Goal: Task Accomplishment & Management: Manage account settings

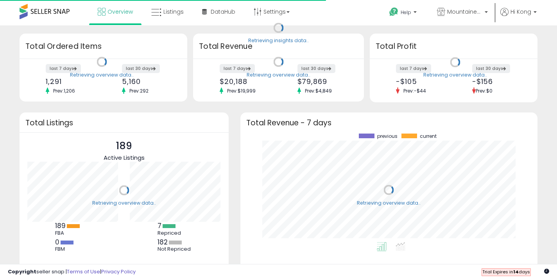
scroll to position [109, 281]
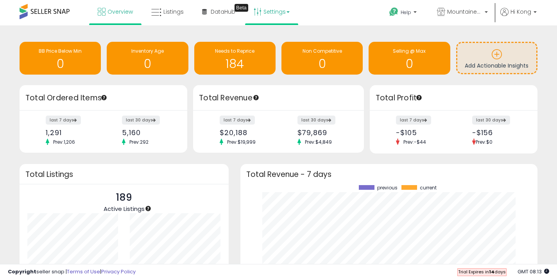
click at [265, 12] on link "Settings" at bounding box center [272, 11] width 48 height 23
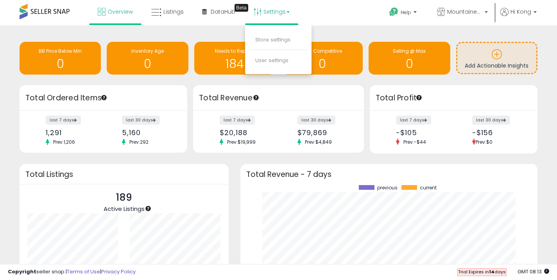
click at [284, 35] on li "Store settings" at bounding box center [278, 40] width 58 height 20
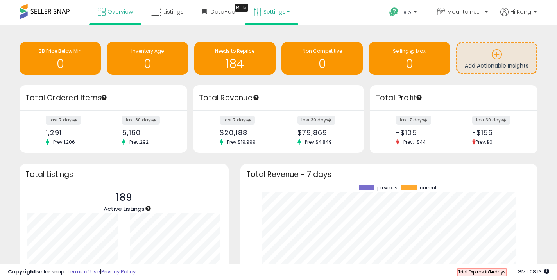
click at [273, 14] on link "Settings" at bounding box center [272, 11] width 48 height 23
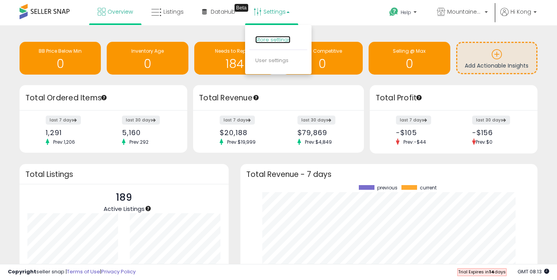
click at [265, 36] on link "Store settings" at bounding box center [272, 39] width 35 height 7
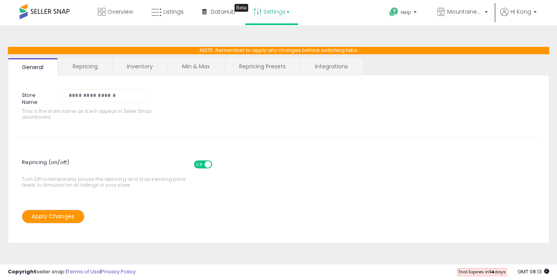
click at [80, 65] on link "Repricing" at bounding box center [85, 66] width 53 height 16
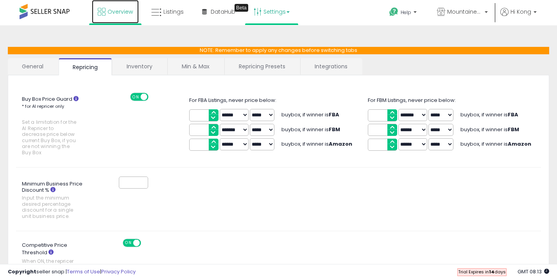
click at [112, 19] on link "Overview" at bounding box center [115, 11] width 47 height 23
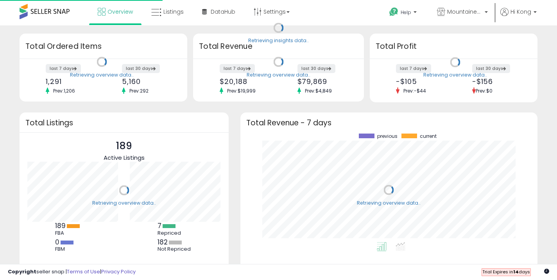
scroll to position [109, 281]
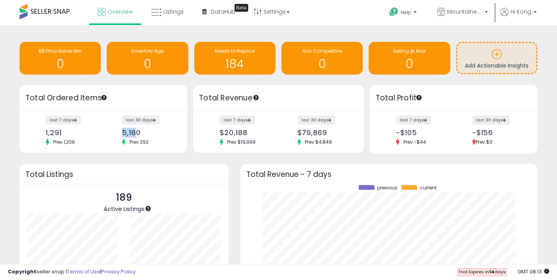
drag, startPoint x: 121, startPoint y: 134, endPoint x: 136, endPoint y: 133, distance: 15.6
click at [136, 133] on div "last 30 days 5,160 Prev: 292" at bounding box center [147, 130] width 63 height 29
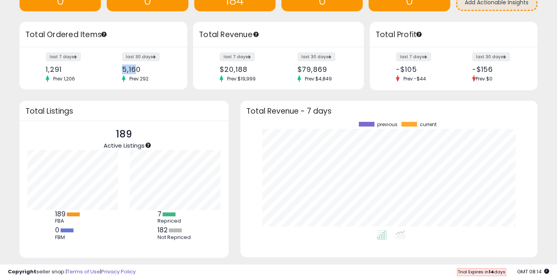
scroll to position [0, 0]
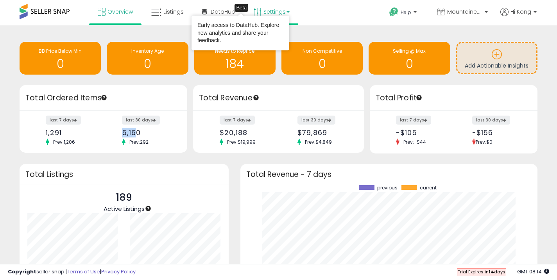
click at [273, 10] on link "Settings" at bounding box center [272, 11] width 48 height 23
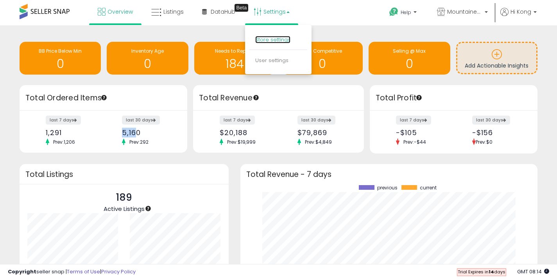
click at [270, 39] on link "Store settings" at bounding box center [272, 39] width 35 height 7
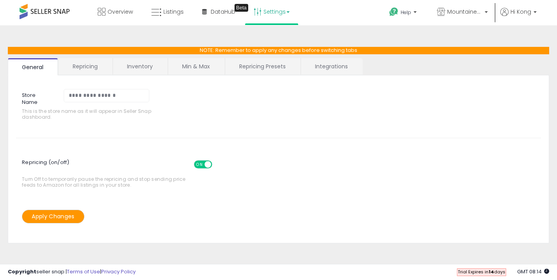
click at [144, 67] on link "Inventory" at bounding box center [140, 66] width 54 height 16
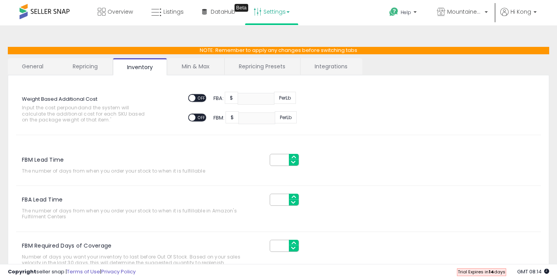
click at [103, 68] on link "Repricing" at bounding box center [85, 66] width 53 height 16
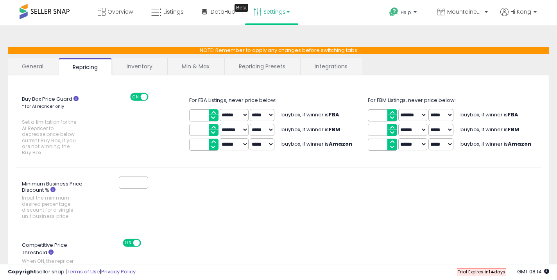
click at [174, 70] on link "Min & Max" at bounding box center [196, 66] width 56 height 16
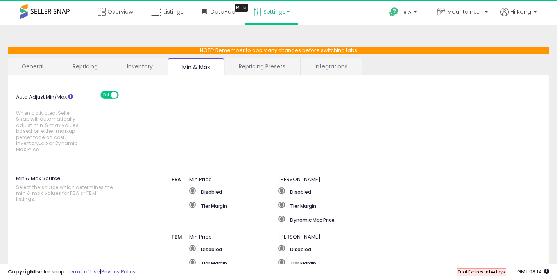
click at [257, 72] on link "Repricing Presets" at bounding box center [262, 66] width 75 height 16
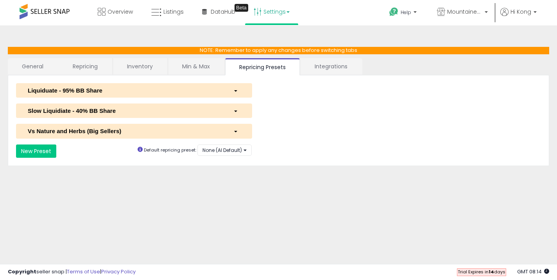
click at [96, 66] on link "Repricing" at bounding box center [85, 66] width 53 height 16
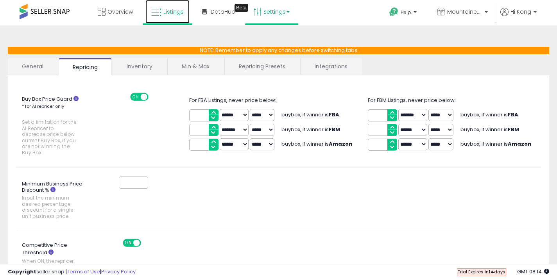
click at [157, 18] on link "Listings" at bounding box center [167, 11] width 44 height 23
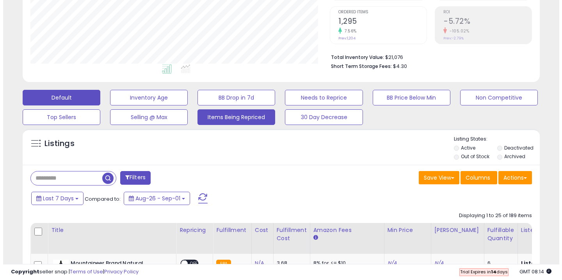
scroll to position [160, 300]
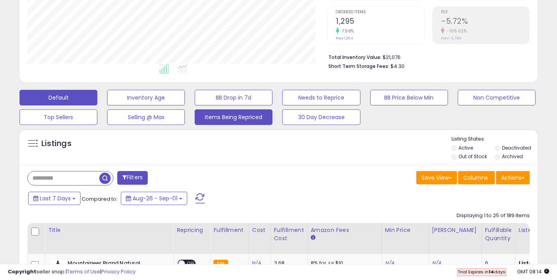
click at [214, 119] on button "Items Being Repriced" at bounding box center [234, 117] width 78 height 16
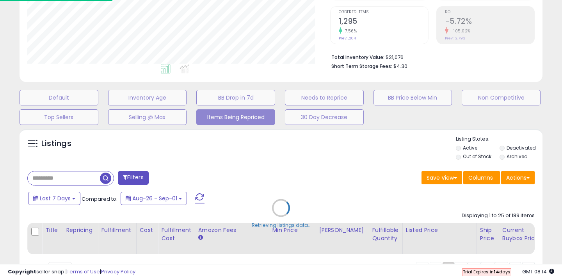
scroll to position [390446, 390303]
select select "**"
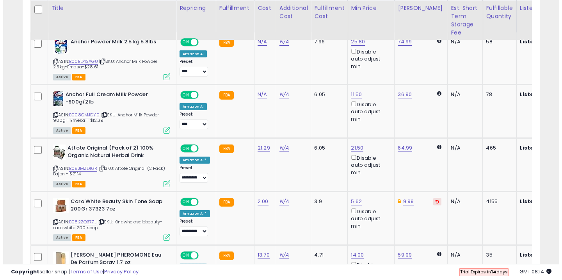
scroll to position [387, 0]
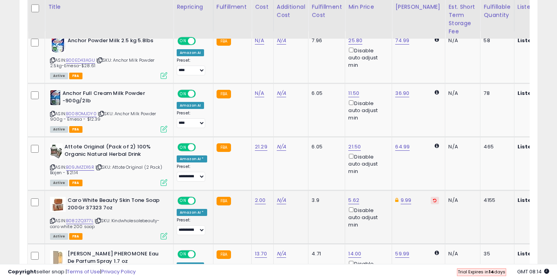
click at [162, 239] on icon at bounding box center [164, 236] width 7 height 7
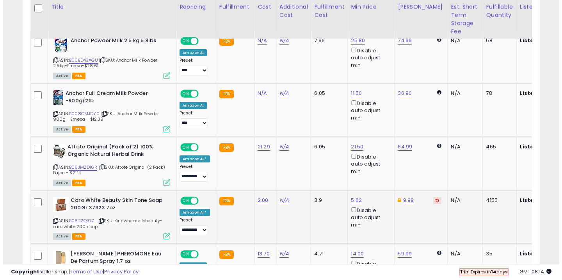
scroll to position [160, 303]
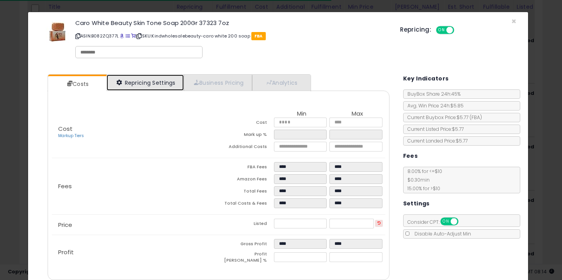
click at [144, 86] on link "Repricing Settings" at bounding box center [145, 83] width 77 height 16
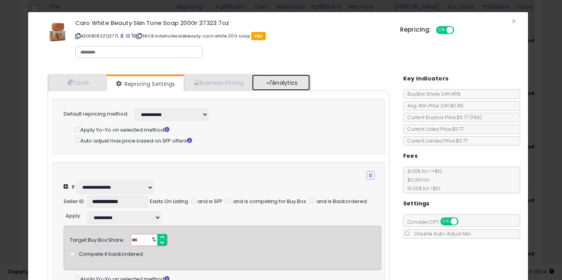
click at [287, 85] on link "Analytics" at bounding box center [281, 83] width 58 height 16
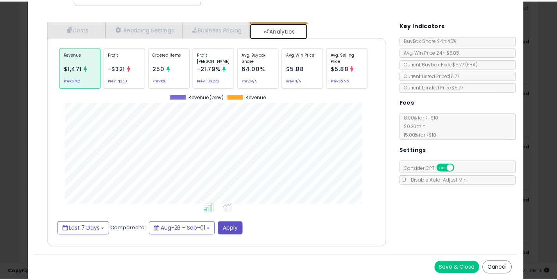
scroll to position [44, 0]
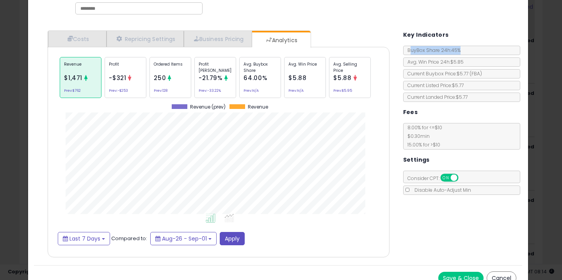
drag, startPoint x: 407, startPoint y: 49, endPoint x: 464, endPoint y: 51, distance: 57.1
click at [464, 51] on div "BuyBox Share 24h: 45%" at bounding box center [461, 50] width 117 height 9
click at [459, 51] on div "BuyBox Share 24h: 45%" at bounding box center [461, 50] width 117 height 9
drag, startPoint x: 463, startPoint y: 59, endPoint x: 402, endPoint y: 60, distance: 61.3
click at [403, 60] on div "Avg. Win Price 24h: $5.85" at bounding box center [461, 61] width 117 height 9
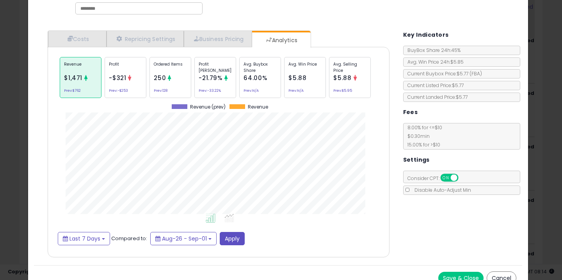
drag, startPoint x: 402, startPoint y: 61, endPoint x: 404, endPoint y: 68, distance: 6.9
click at [404, 62] on span "Avg. Win Price 24h: $5.85" at bounding box center [434, 62] width 60 height 7
drag, startPoint x: 402, startPoint y: 70, endPoint x: 492, endPoint y: 75, distance: 90.4
click at [492, 75] on div "Current Buybox Price: $5.77 ( FBA )" at bounding box center [461, 73] width 117 height 9
click at [488, 74] on div "Current Buybox Price: $5.77 ( FBA )" at bounding box center [461, 73] width 117 height 9
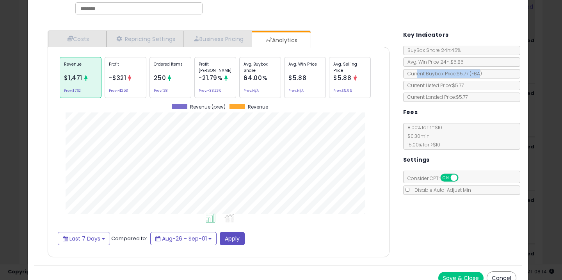
drag, startPoint x: 475, startPoint y: 73, endPoint x: 408, endPoint y: 75, distance: 66.8
click at [409, 75] on span "Current Buybox Price: $5.77 ( FBA )" at bounding box center [443, 73] width 79 height 7
click at [408, 75] on span "Current Buybox Price: $5.77 ( FBA )" at bounding box center [443, 73] width 79 height 7
click at [500, 273] on button "Cancel" at bounding box center [502, 277] width 30 height 13
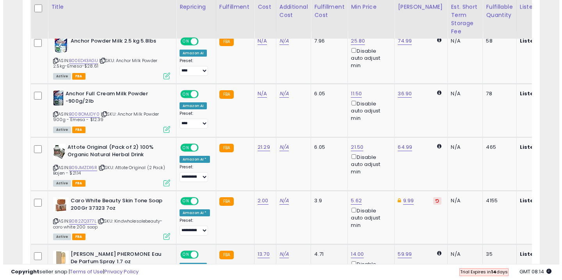
scroll to position [454, 0]
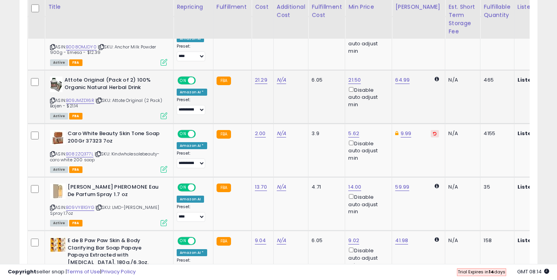
click at [160, 116] on div "Active FBA" at bounding box center [108, 115] width 117 height 5
click at [166, 117] on icon at bounding box center [164, 115] width 7 height 7
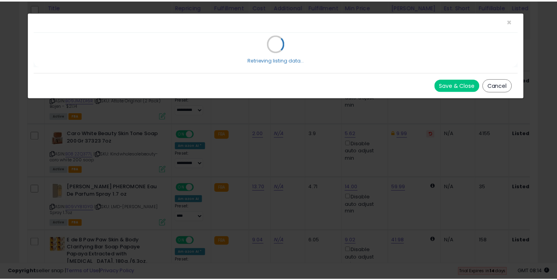
scroll to position [0, 0]
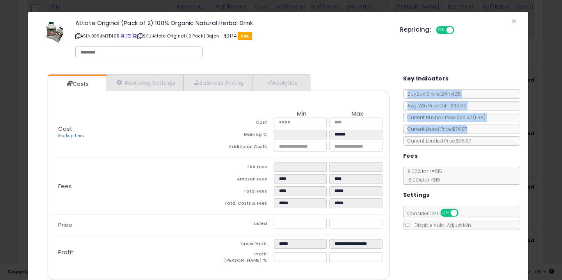
drag, startPoint x: 401, startPoint y: 94, endPoint x: 483, endPoint y: 128, distance: 88.6
click at [483, 127] on div "Key Indicators BuyBox Share 24h: 42% Avg. Win Price 24h: $36.92 Current Buybox …" at bounding box center [459, 149] width 113 height 162
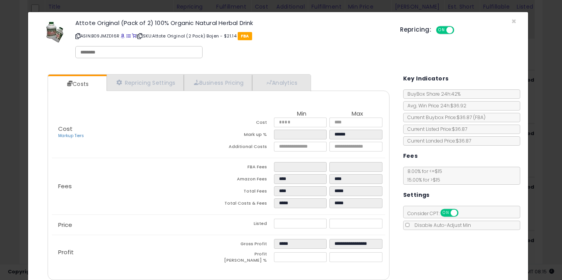
click at [474, 144] on div "Current Landed Price: $36.87" at bounding box center [461, 140] width 117 height 9
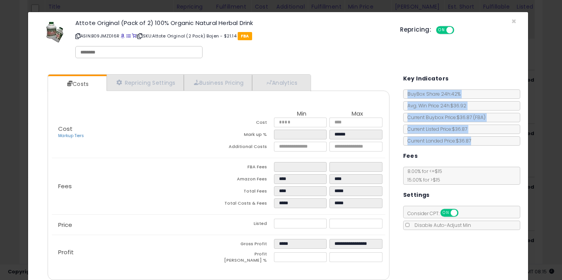
drag, startPoint x: 472, startPoint y: 143, endPoint x: 403, endPoint y: 87, distance: 88.6
click at [403, 87] on div "Key Indicators BuyBox Share 24h: 42% Avg. Win Price 24h: $36.92 Current Buybox …" at bounding box center [459, 149] width 113 height 162
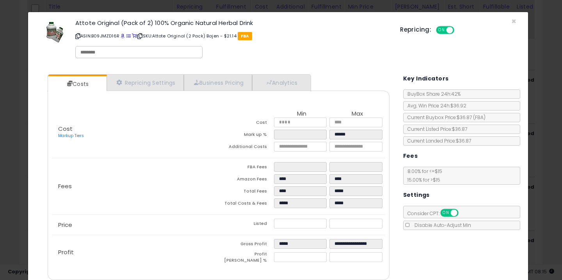
click at [415, 80] on h5 "Key Indicators" at bounding box center [426, 79] width 46 height 10
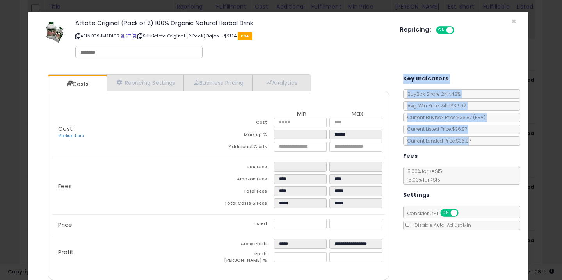
drag, startPoint x: 399, startPoint y: 76, endPoint x: 467, endPoint y: 137, distance: 91.8
click at [467, 137] on div "Key Indicators BuyBox Share 24h: 42% Avg. Win Price 24h: $36.92 Current Buybox …" at bounding box center [459, 149] width 113 height 162
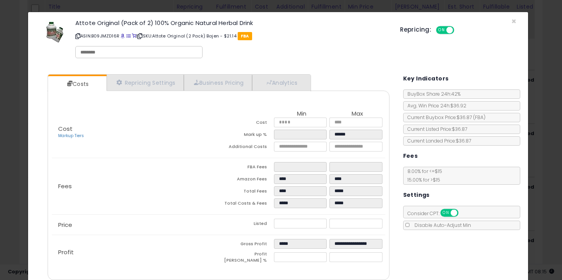
click at [469, 140] on span "Current Landed Price: $36.87" at bounding box center [438, 140] width 68 height 7
click at [512, 21] on span "×" at bounding box center [514, 21] width 5 height 11
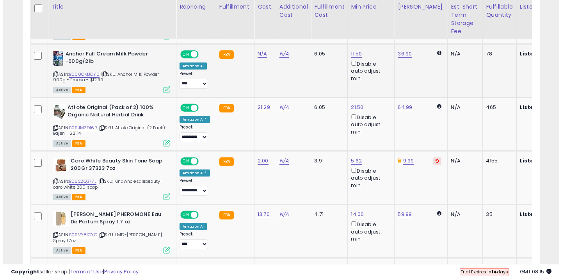
scroll to position [412, 0]
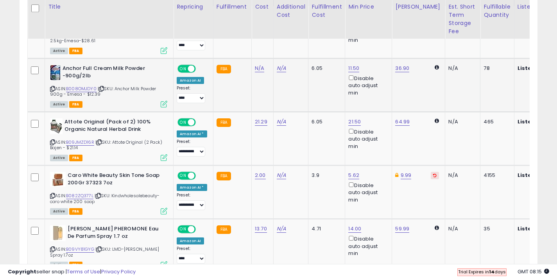
click at [158, 108] on td "Anchor Full Cream Milk Powder -900g/2lb ASIN: B008OMJDY0 | SKU: Anchor Milk Pow…" at bounding box center [109, 85] width 129 height 54
click at [162, 104] on icon at bounding box center [164, 104] width 7 height 7
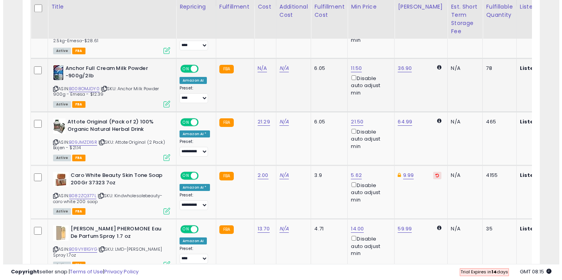
scroll to position [160, 303]
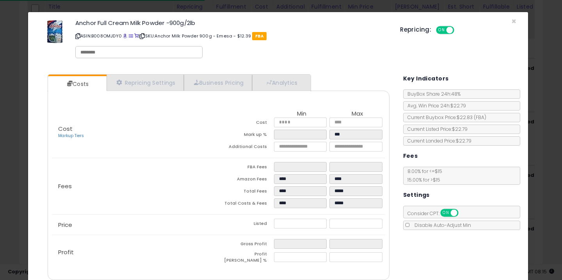
click at [535, 93] on div "× Close Anchor Full Cream Milk Powder -900g/2lb ASIN: B008OMJDY0 | SKU: Anchor …" at bounding box center [281, 140] width 562 height 280
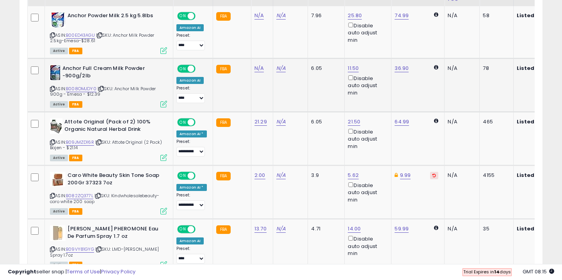
scroll to position [390446, 390307]
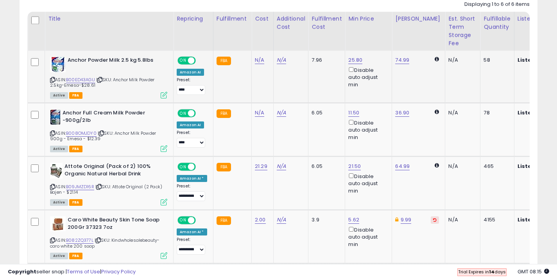
click at [163, 87] on div "ASIN: B00ED43AGU | SKU: Anchor Milk Powder 2.5kg-Emesa-$28.61 Active FBA" at bounding box center [108, 77] width 117 height 41
click at [164, 91] on div "ASIN: B00ED43AGU | SKU: Anchor Milk Powder 2.5kg-Emesa-$28.61 Active FBA" at bounding box center [108, 77] width 117 height 41
click at [162, 95] on icon at bounding box center [164, 95] width 7 height 7
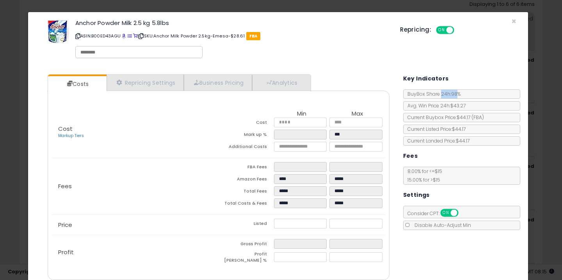
drag, startPoint x: 452, startPoint y: 96, endPoint x: 436, endPoint y: 95, distance: 15.7
click at [436, 95] on span "BuyBox Share 24h: 98%" at bounding box center [432, 94] width 57 height 7
click at [439, 92] on span "BuyBox Share 24h: 98%" at bounding box center [432, 94] width 57 height 7
click at [537, 118] on div "× Close Anchor Powder Milk 2.5 kg 5.8lbs ASIN: B00ED43AGU | SKU: Anchor Milk Po…" at bounding box center [281, 140] width 562 height 280
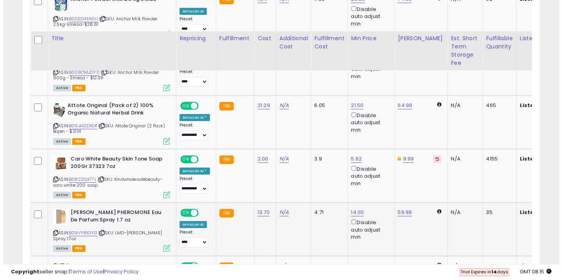
scroll to position [491, 0]
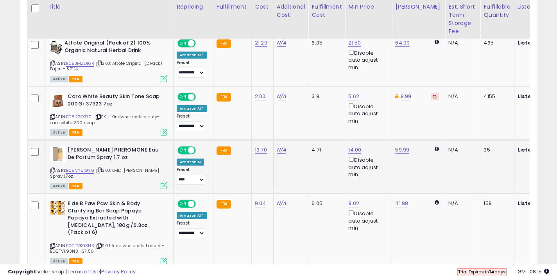
click at [164, 187] on icon at bounding box center [164, 185] width 7 height 7
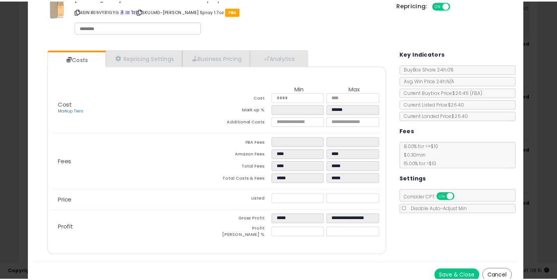
scroll to position [0, 0]
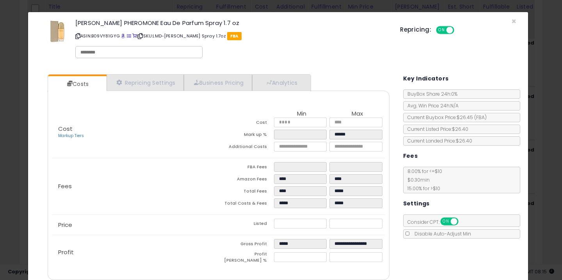
click at [539, 150] on div "× Close [PERSON_NAME] PHEROMONE Eau De Parfum Spray 1.7 oz ASIN: B09VY81GYG | S…" at bounding box center [281, 140] width 562 height 280
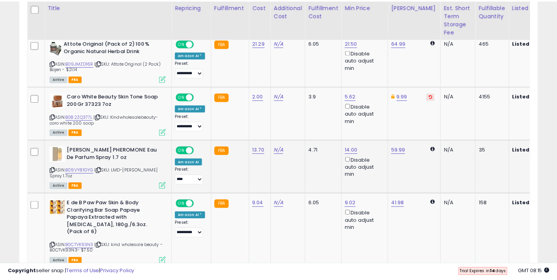
scroll to position [390446, 390307]
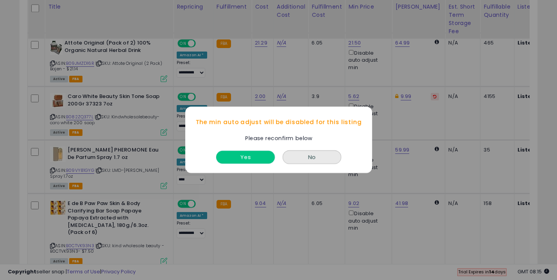
click at [248, 158] on button "Yes" at bounding box center [245, 157] width 59 height 13
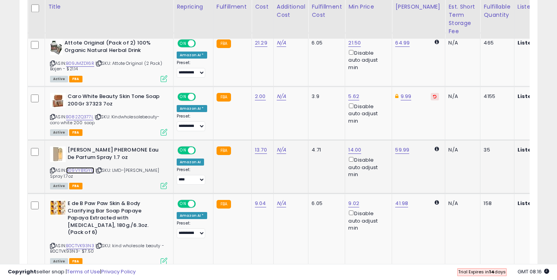
click at [73, 173] on link "B09VY81GYG" at bounding box center [80, 170] width 28 height 7
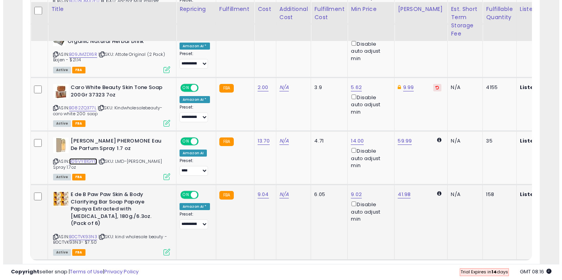
scroll to position [502, 0]
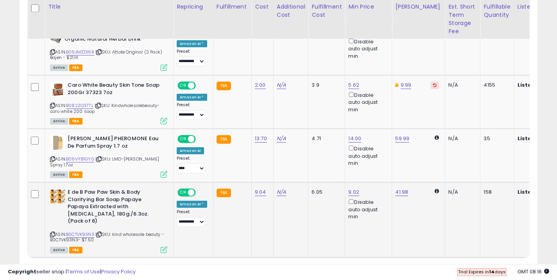
click at [159, 247] on div "Active FBA" at bounding box center [108, 249] width 117 height 5
click at [161, 246] on icon at bounding box center [164, 249] width 7 height 7
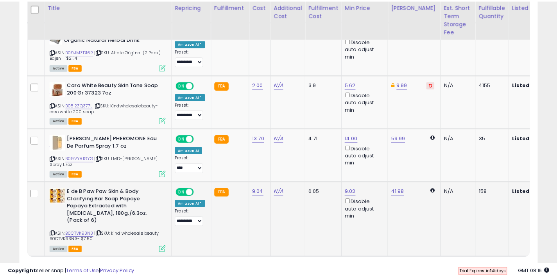
scroll to position [160, 303]
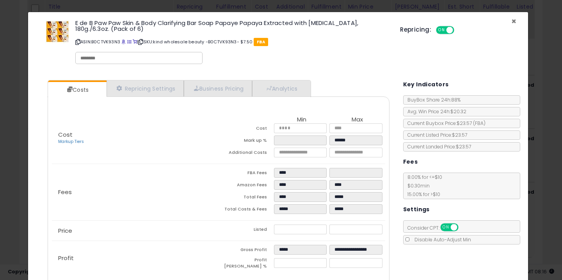
click at [512, 19] on span "×" at bounding box center [514, 21] width 5 height 11
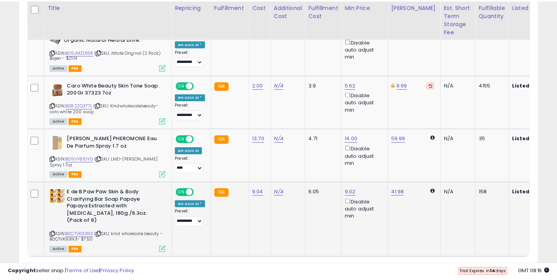
scroll to position [390446, 390307]
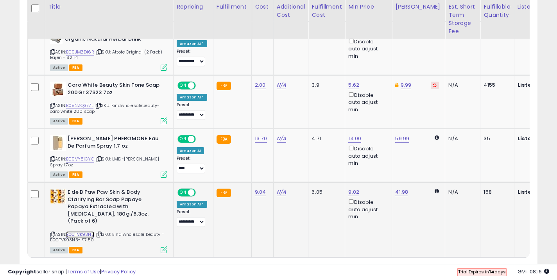
click at [79, 231] on link "B0CTVK93N3" at bounding box center [80, 234] width 28 height 7
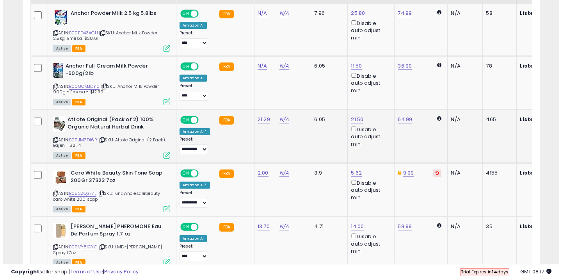
scroll to position [433, 0]
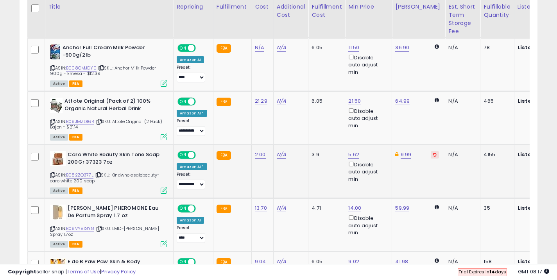
click at [161, 187] on icon at bounding box center [164, 190] width 7 height 7
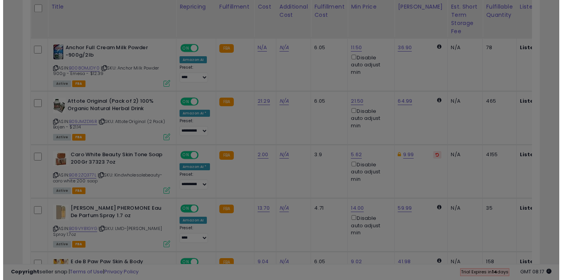
scroll to position [160, 303]
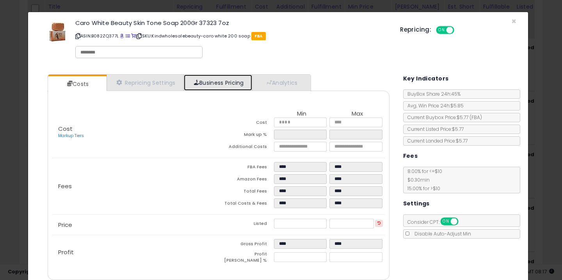
click at [248, 84] on link "Business Pricing" at bounding box center [218, 83] width 68 height 16
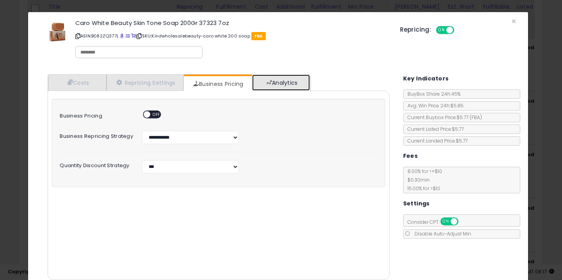
click at [259, 84] on link "Analytics" at bounding box center [281, 83] width 58 height 16
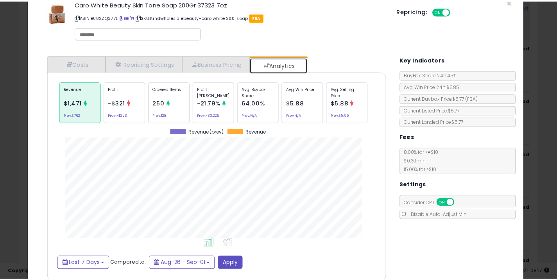
scroll to position [0, 0]
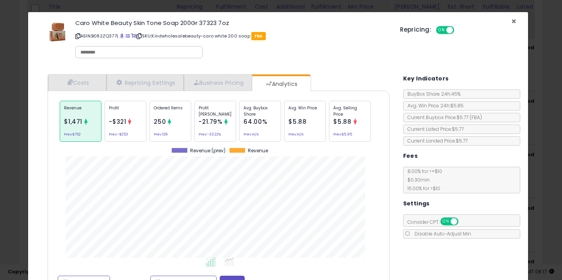
click at [512, 21] on span "×" at bounding box center [514, 21] width 5 height 11
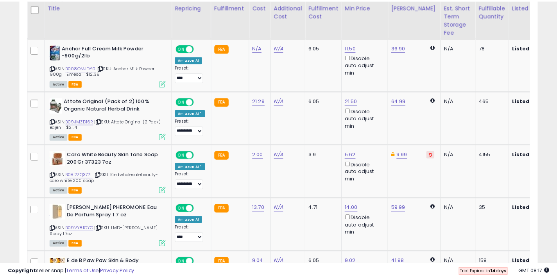
scroll to position [390446, 390307]
